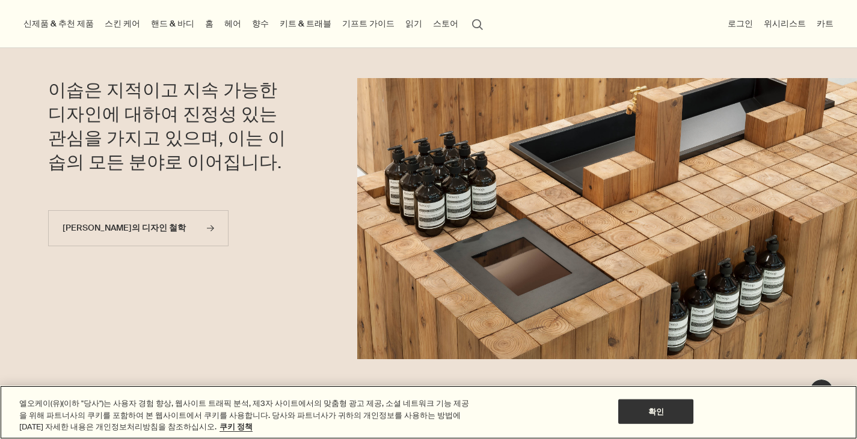
scroll to position [801, 0]
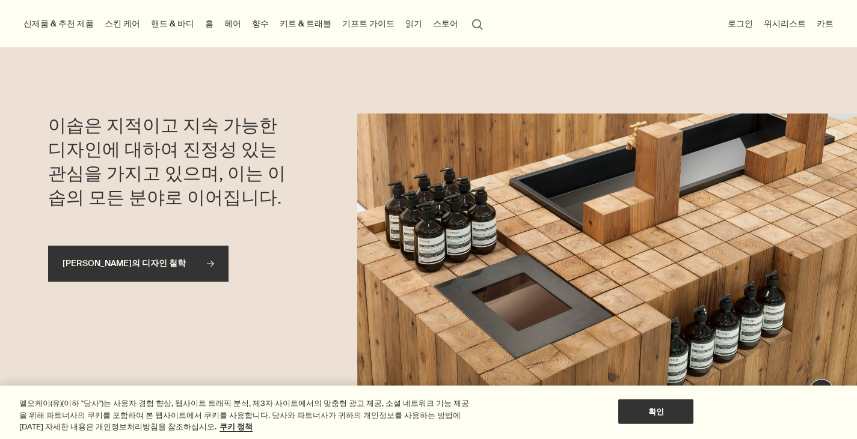
click at [203, 254] on link "이솝의 디자인 철학 rightArrow" at bounding box center [138, 264] width 180 height 36
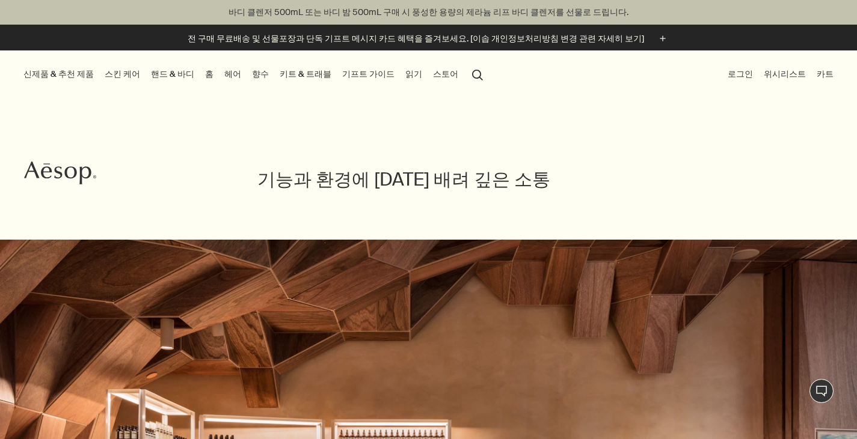
click at [403, 75] on link "읽기" at bounding box center [414, 74] width 22 height 16
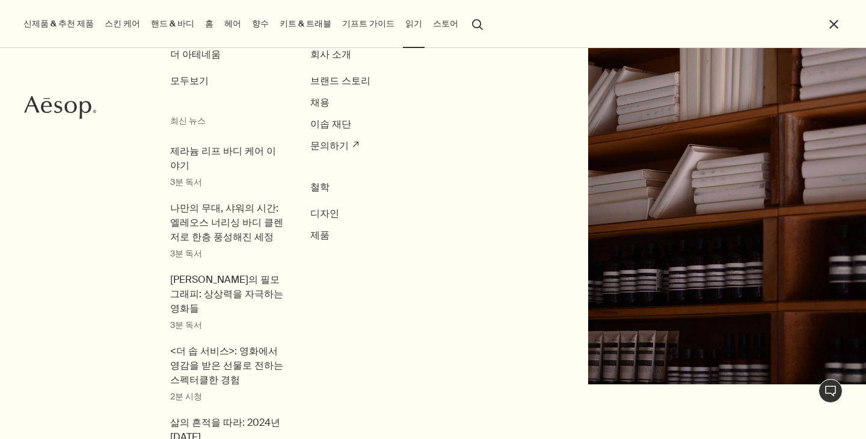
scroll to position [60, 0]
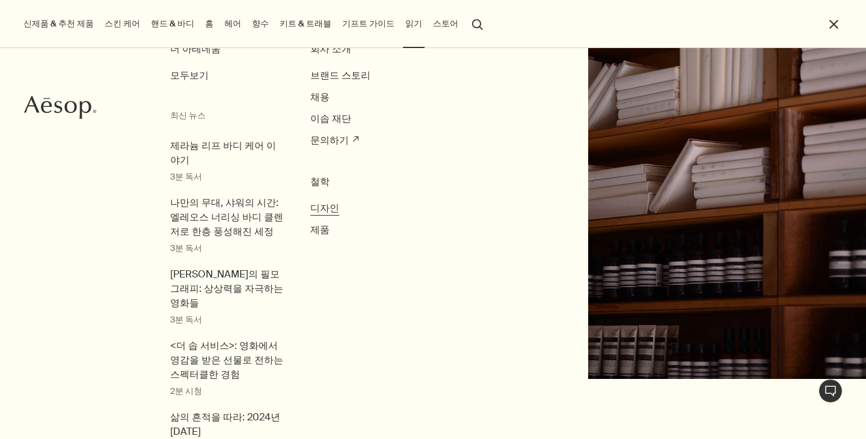
click at [317, 207] on span "디자인" at bounding box center [324, 208] width 29 height 13
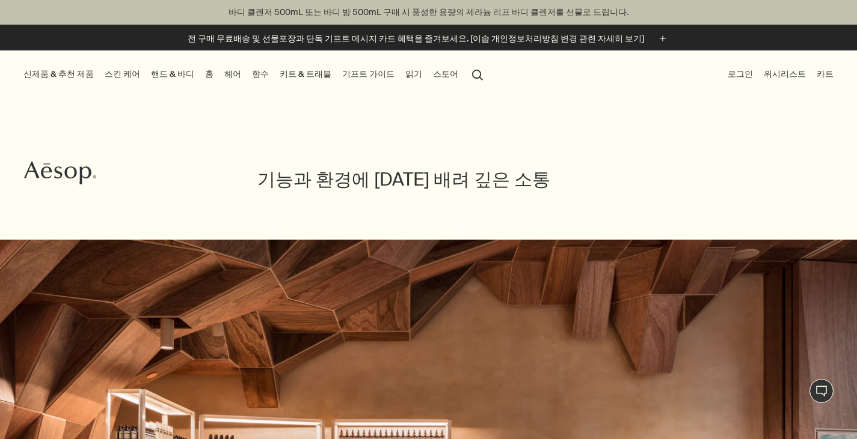
click at [403, 78] on link "읽기" at bounding box center [414, 74] width 22 height 16
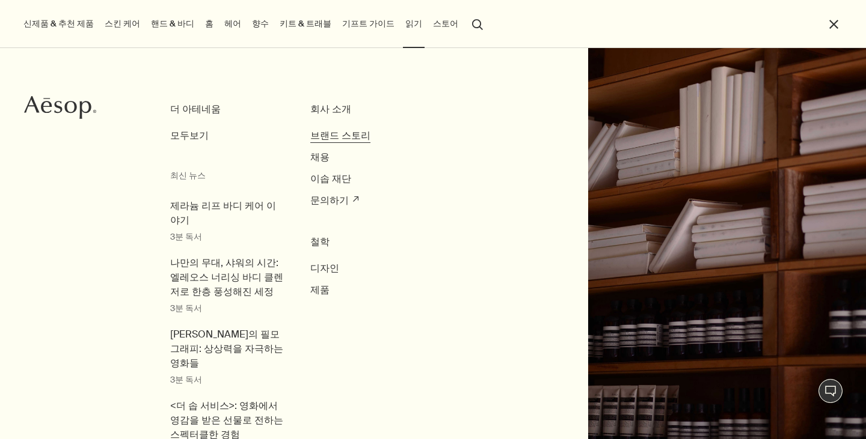
click at [335, 134] on span "브랜드 스토리" at bounding box center [340, 135] width 60 height 13
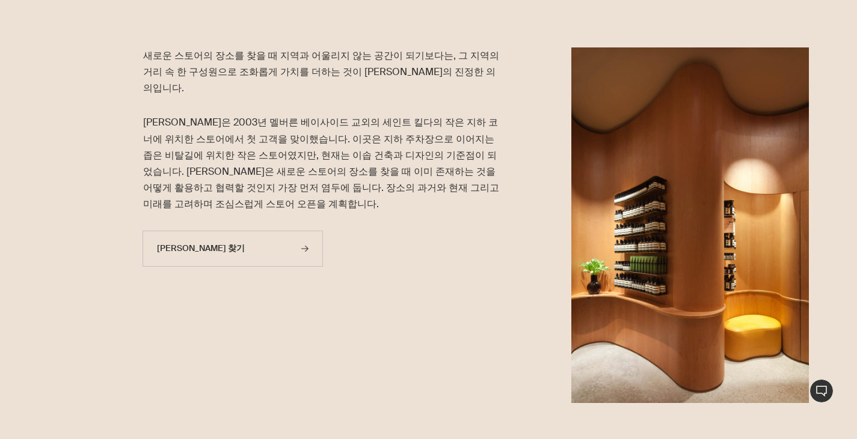
scroll to position [1253, 0]
